Goal: Check status: Check status

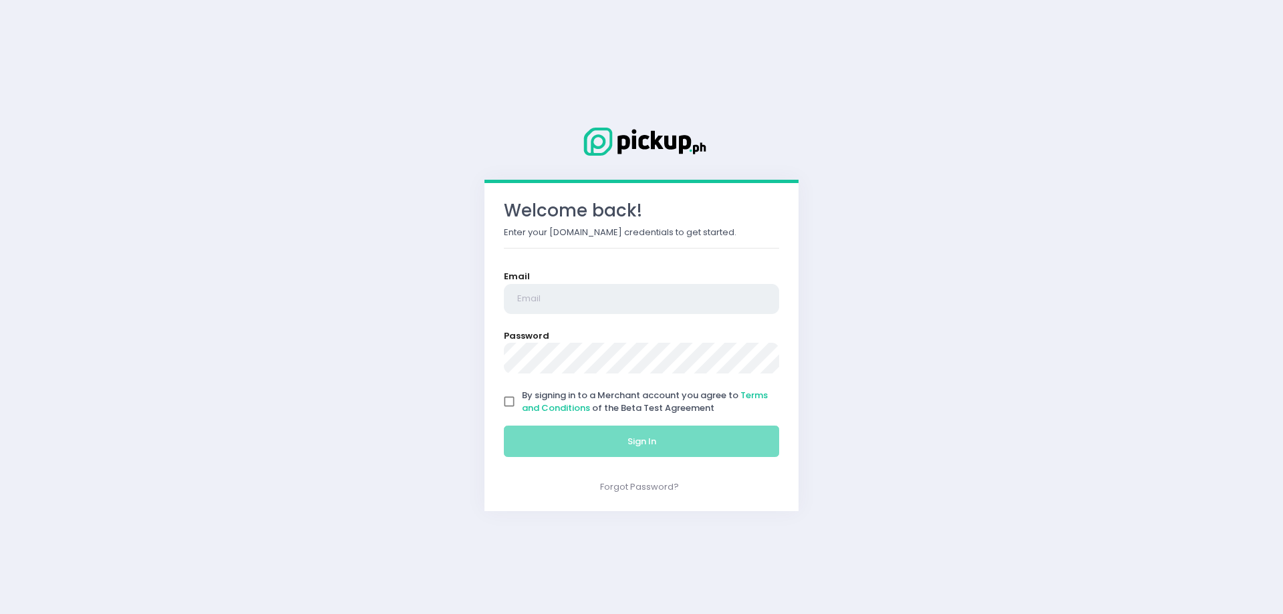
type input "[EMAIL_ADDRESS][DOMAIN_NAME]"
click at [499, 404] on input "By signing in to a Merchant account you agree to Terms and Conditions of the Be…" at bounding box center [509, 401] width 25 height 25
checkbox input "true"
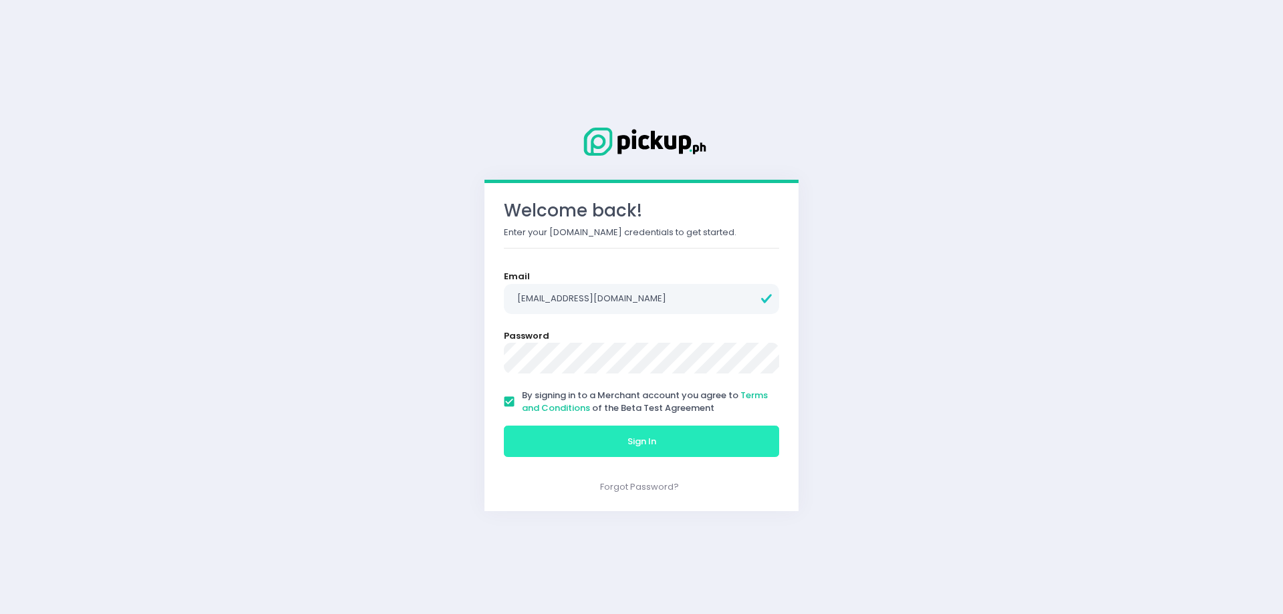
click at [571, 429] on button "Sign In" at bounding box center [641, 442] width 275 height 32
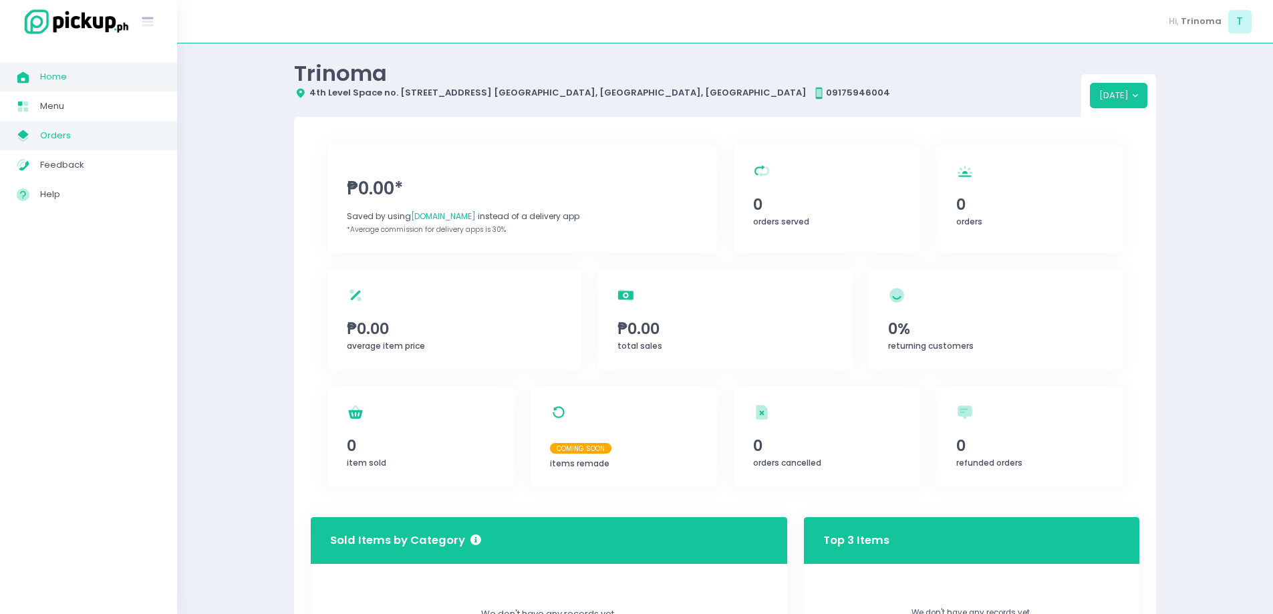
click at [83, 130] on span "Orders" at bounding box center [100, 135] width 120 height 17
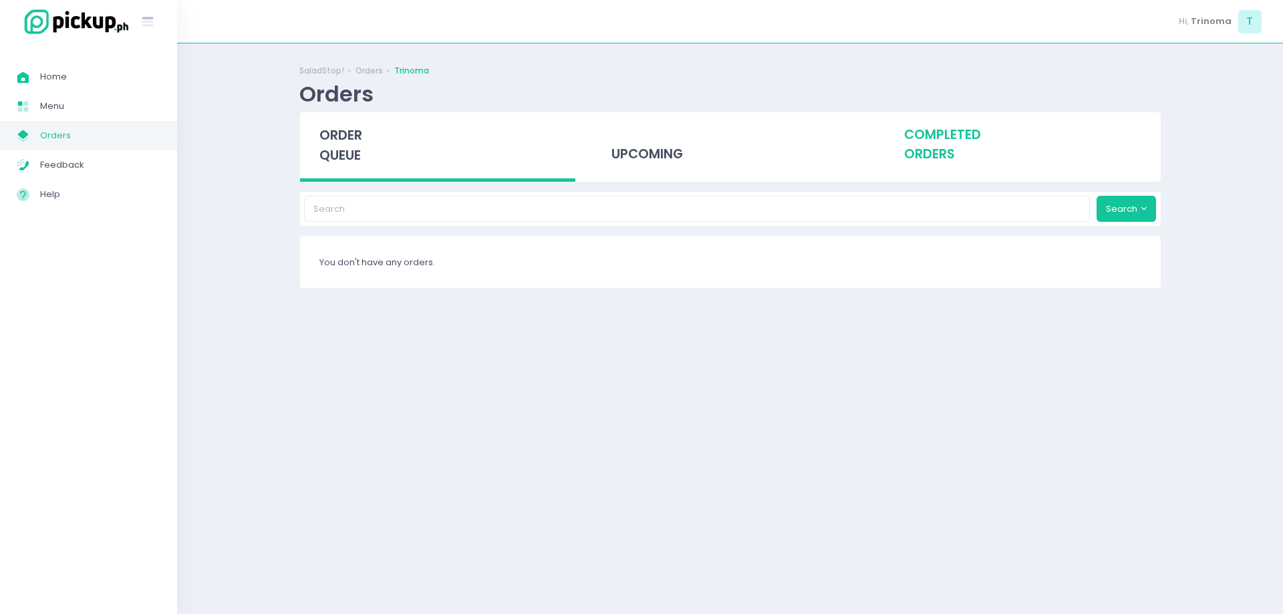
click at [930, 124] on div "completed orders" at bounding box center [1023, 144] width 276 height 65
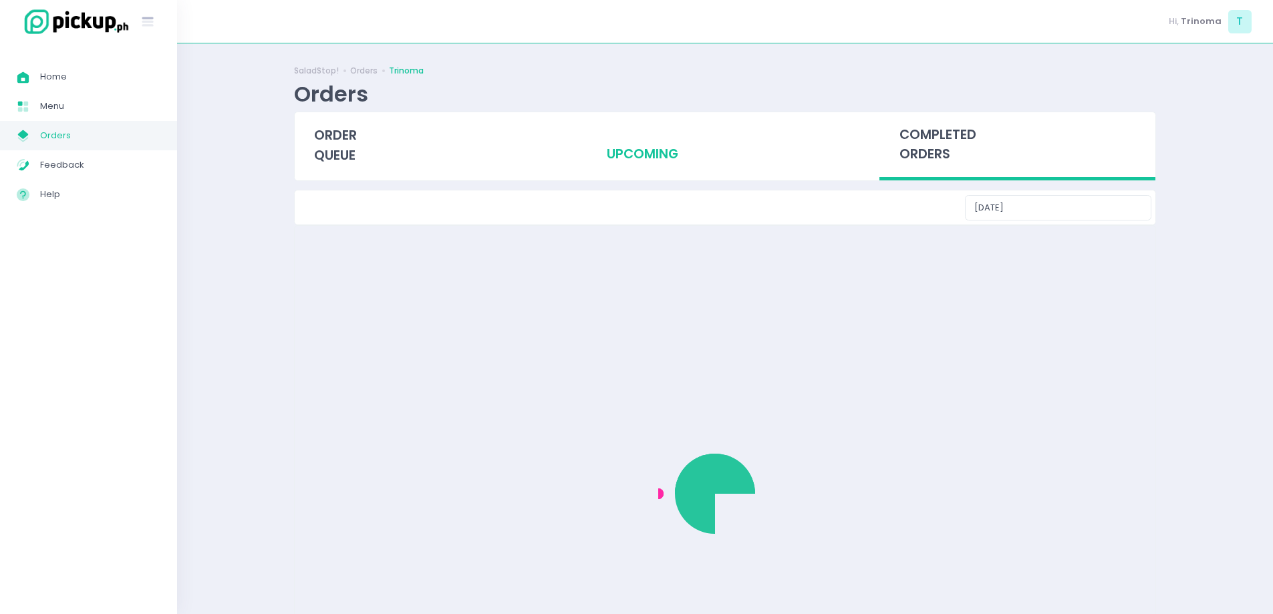
click at [652, 154] on div "upcoming" at bounding box center [725, 144] width 276 height 65
click at [634, 160] on div "upcoming" at bounding box center [725, 144] width 276 height 65
click at [612, 132] on div "upcoming" at bounding box center [725, 144] width 276 height 65
